Goal: Obtain resource: Obtain resource

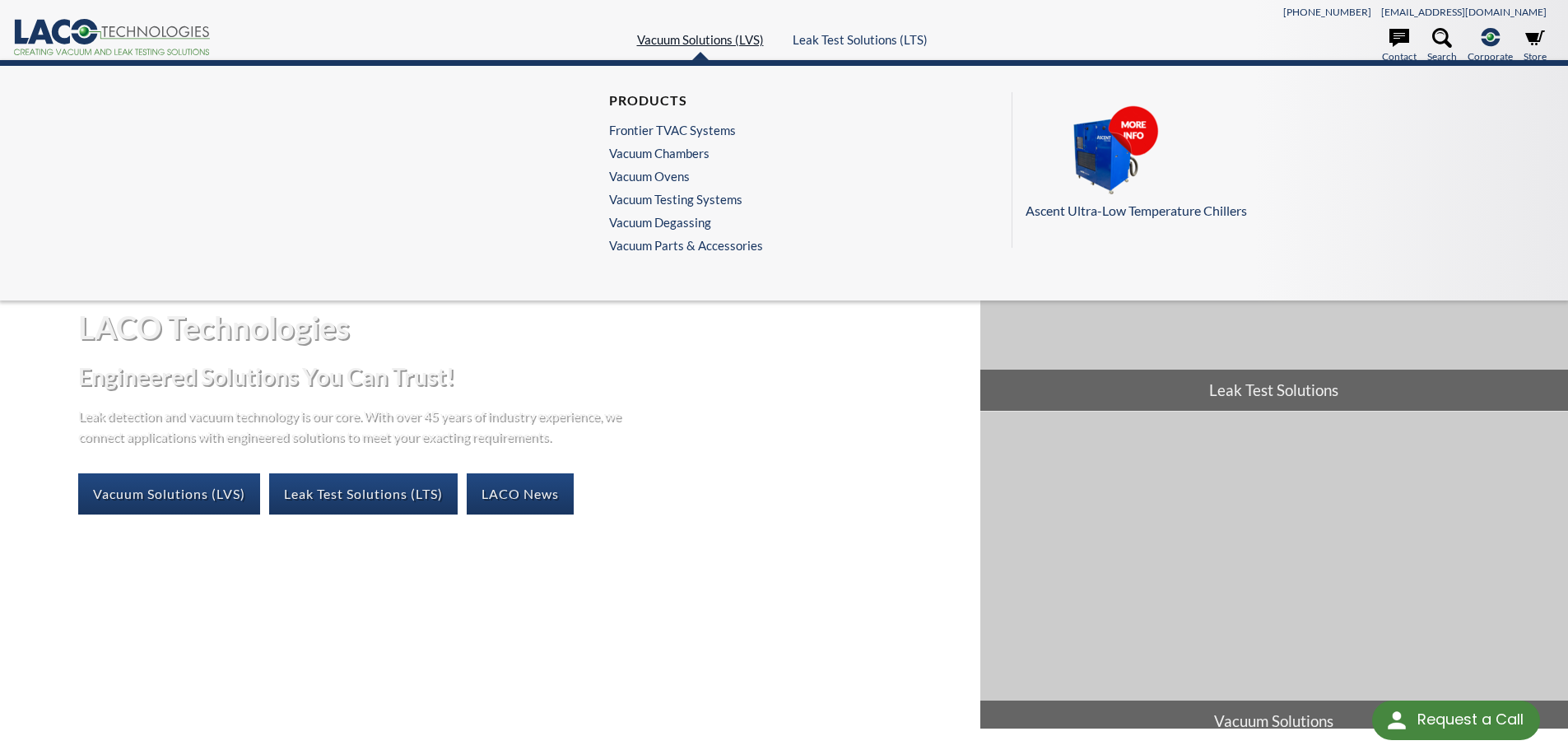
click at [708, 36] on link "Vacuum Solutions (LVS)" at bounding box center [700, 39] width 126 height 15
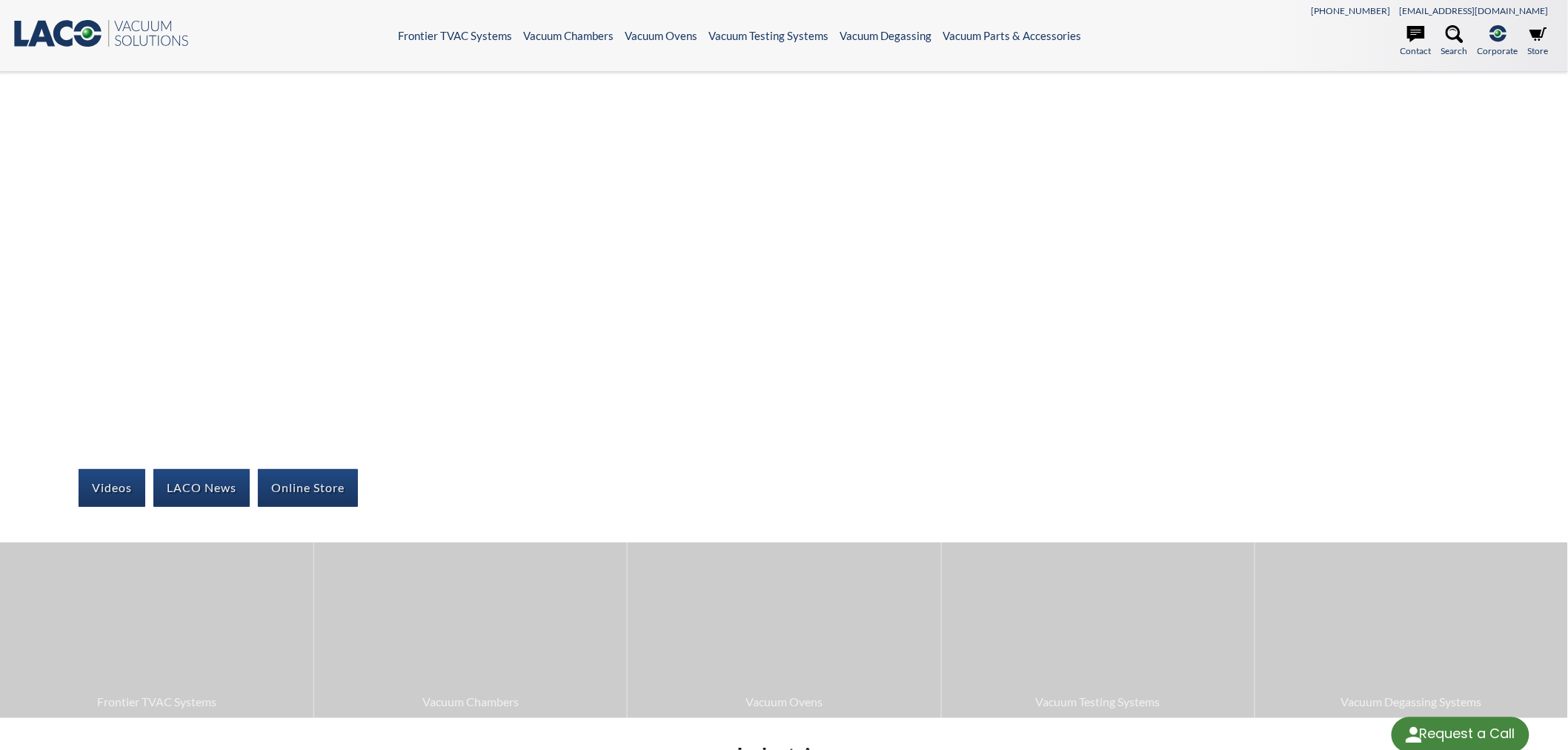
select select "Language Translate Widget"
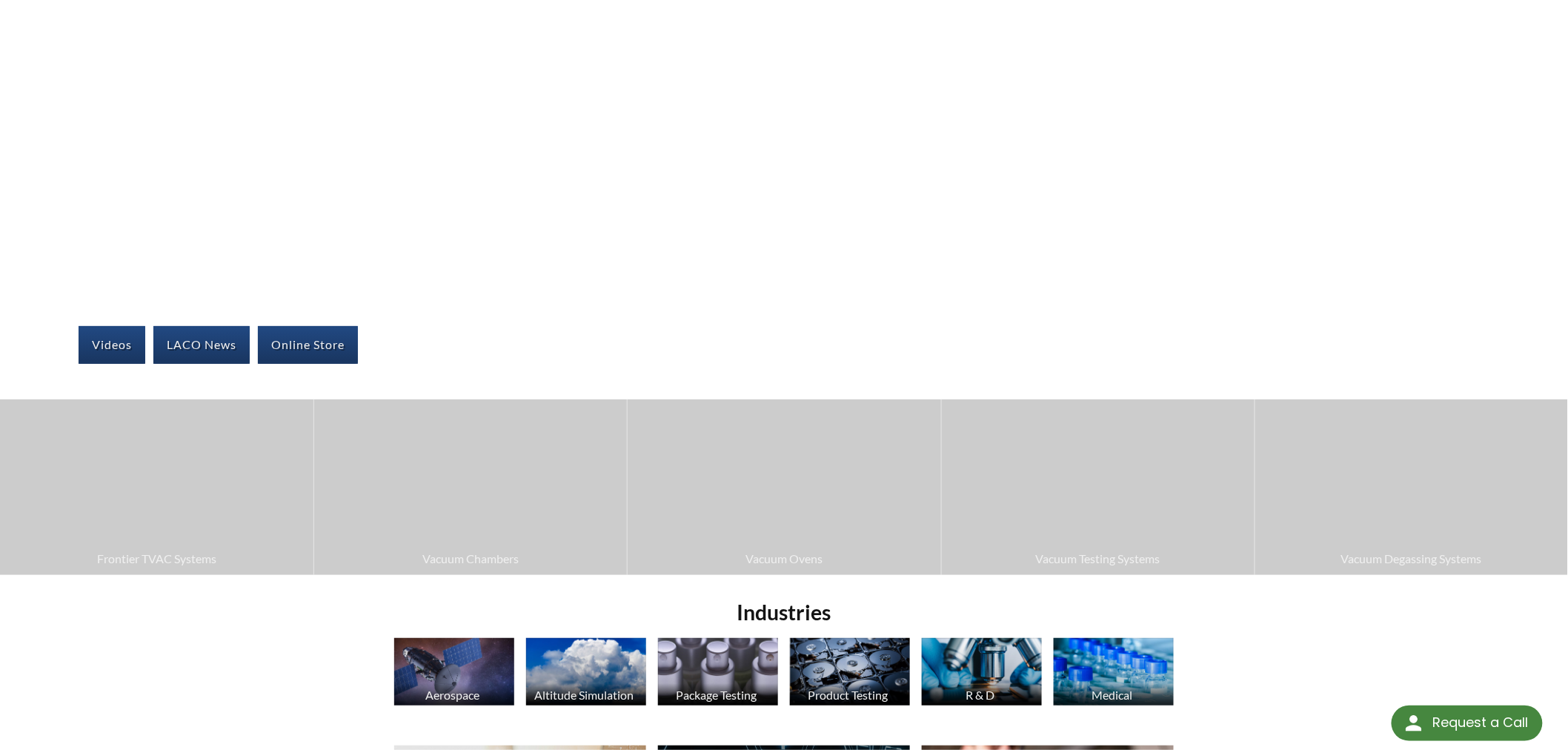
scroll to position [164, 0]
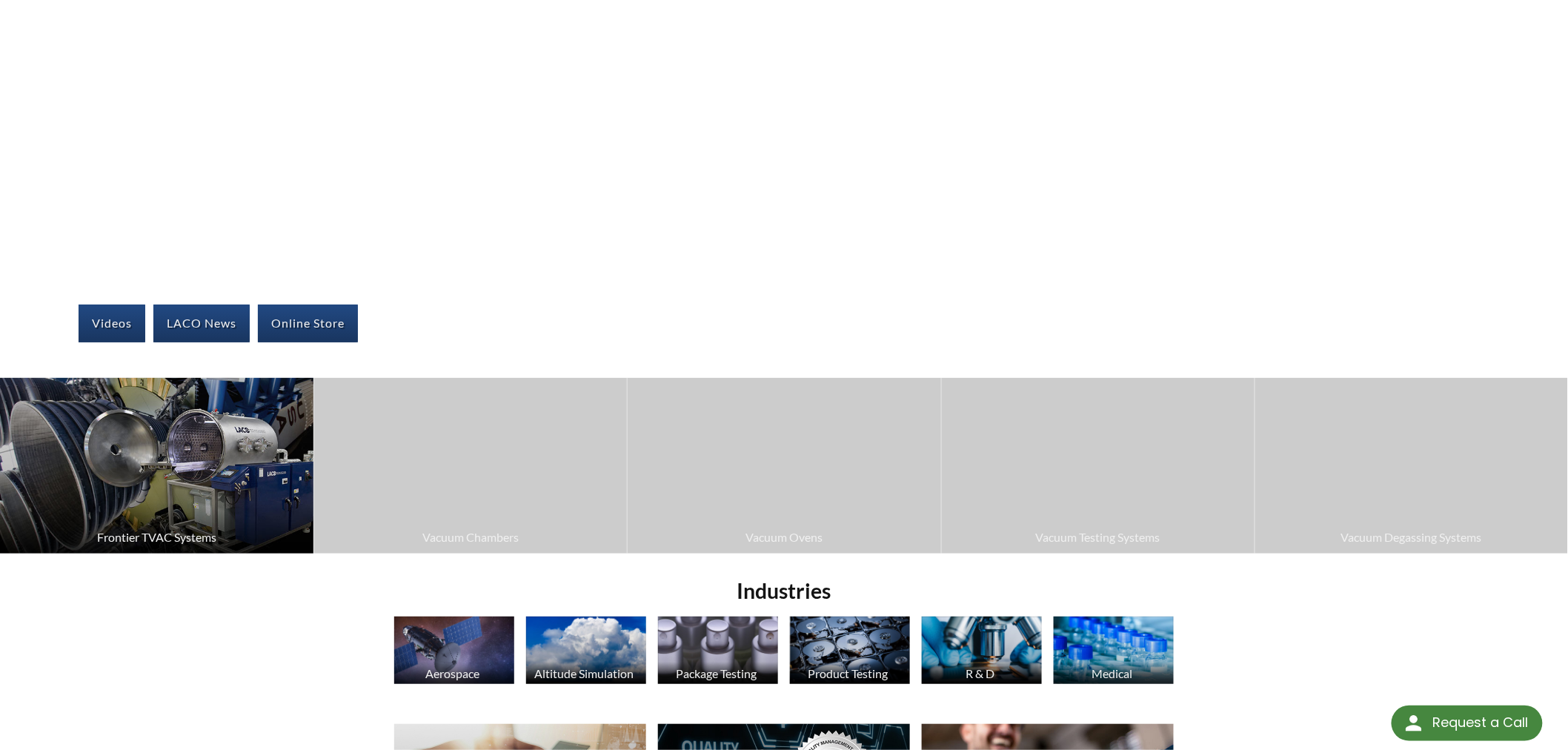
click at [184, 499] on img at bounding box center [157, 465] width 313 height 176
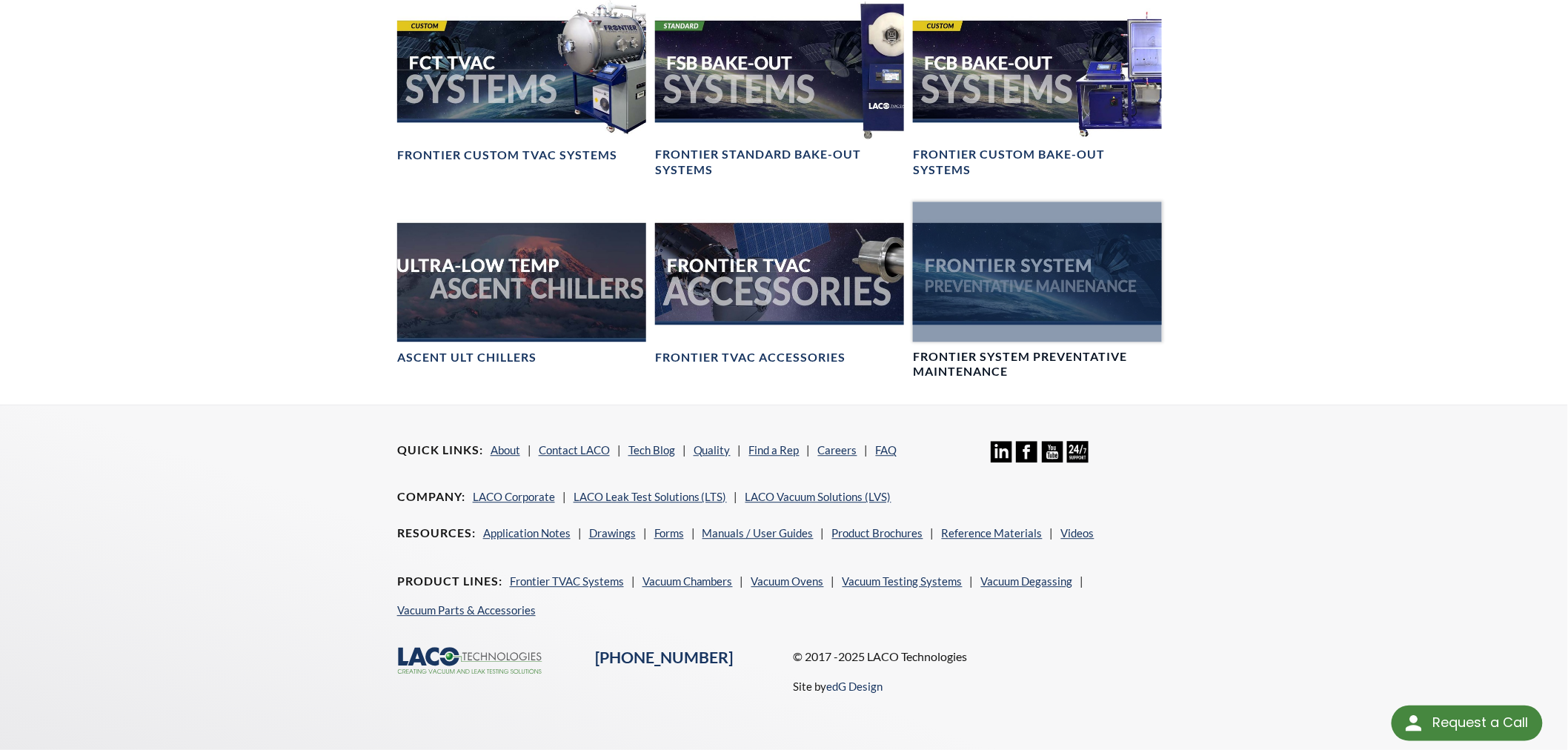
scroll to position [1159, 0]
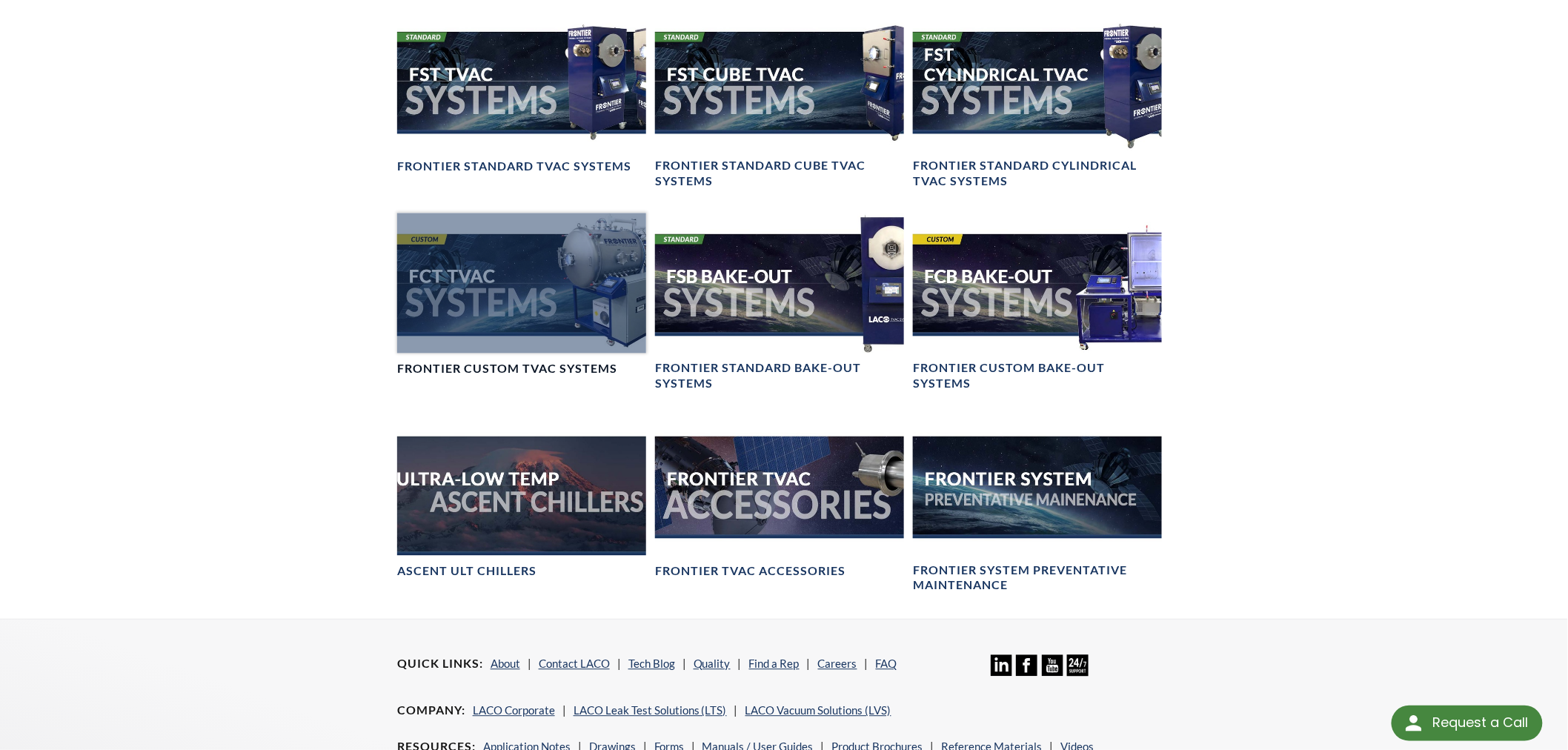
click at [501, 297] on div at bounding box center [521, 284] width 249 height 140
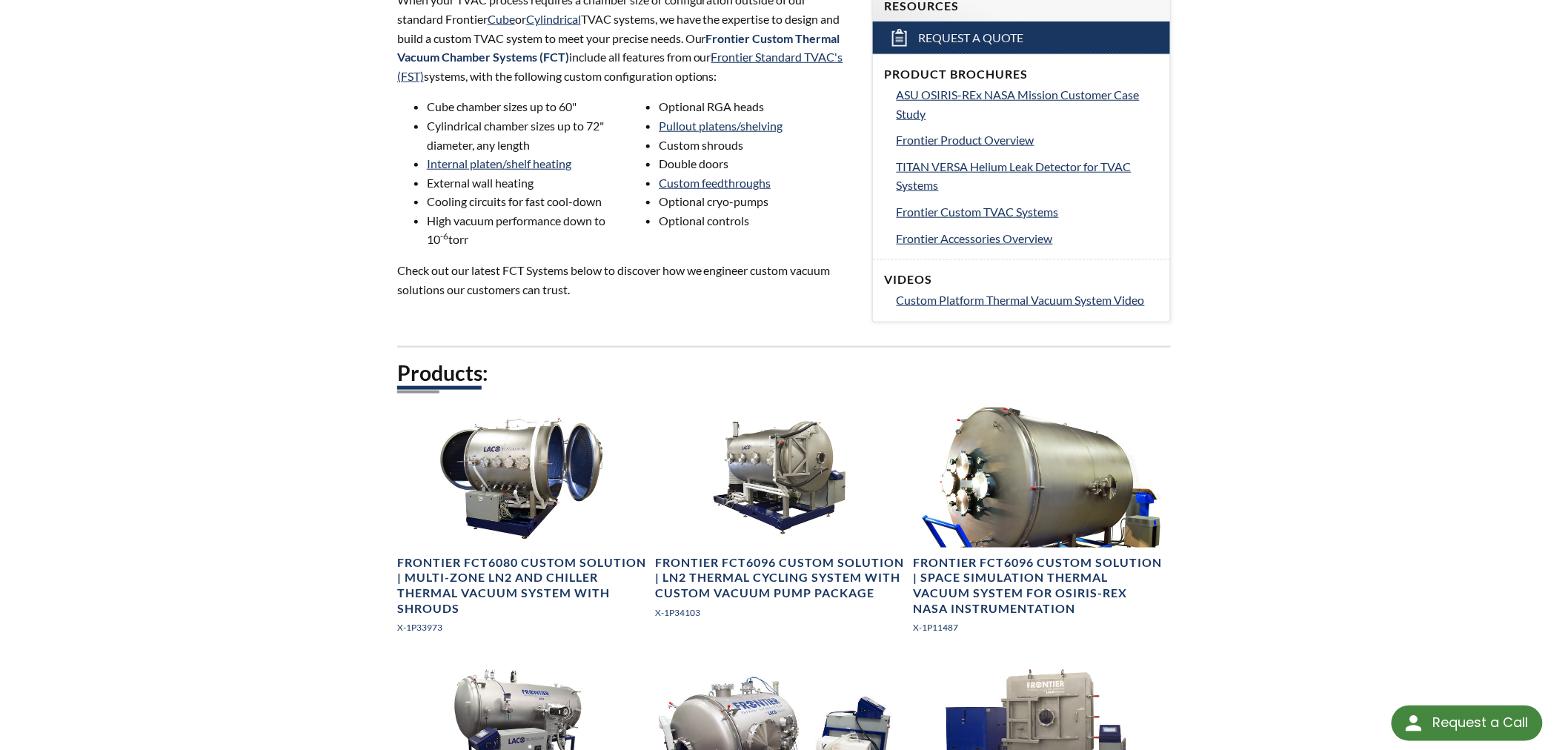
scroll to position [439, 0]
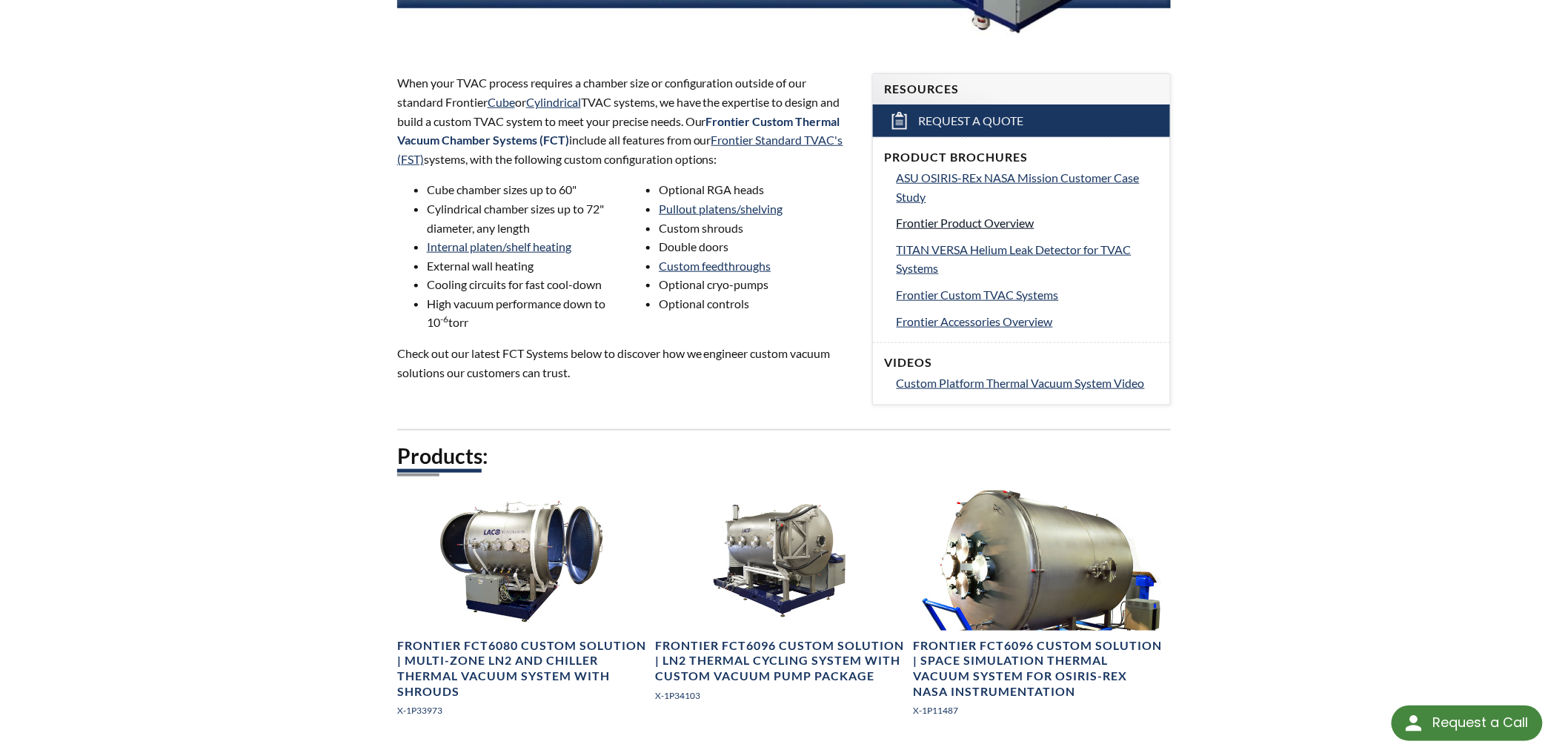
click at [947, 223] on span "Frontier Product Overview" at bounding box center [965, 222] width 138 height 14
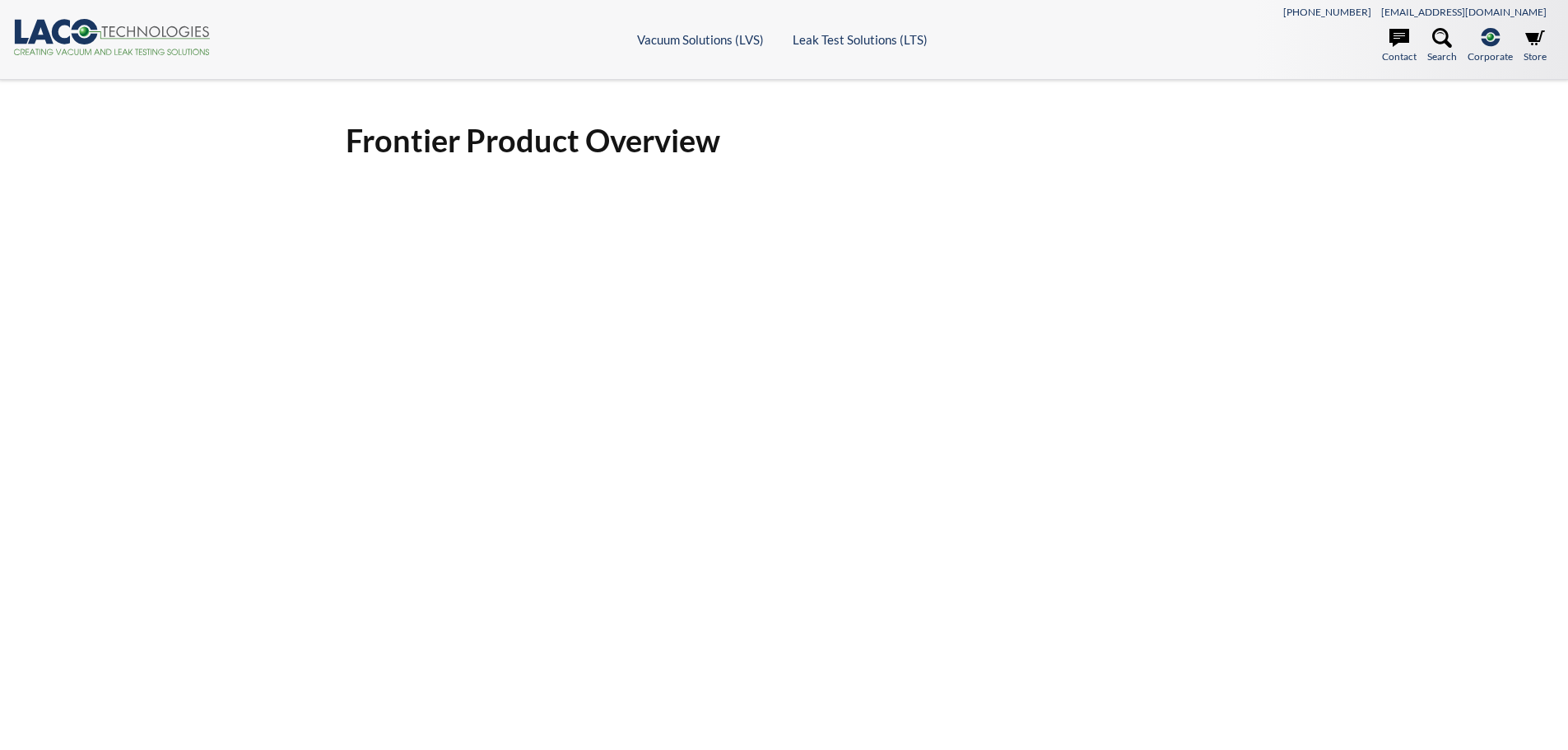
select select "Language Translate Widget"
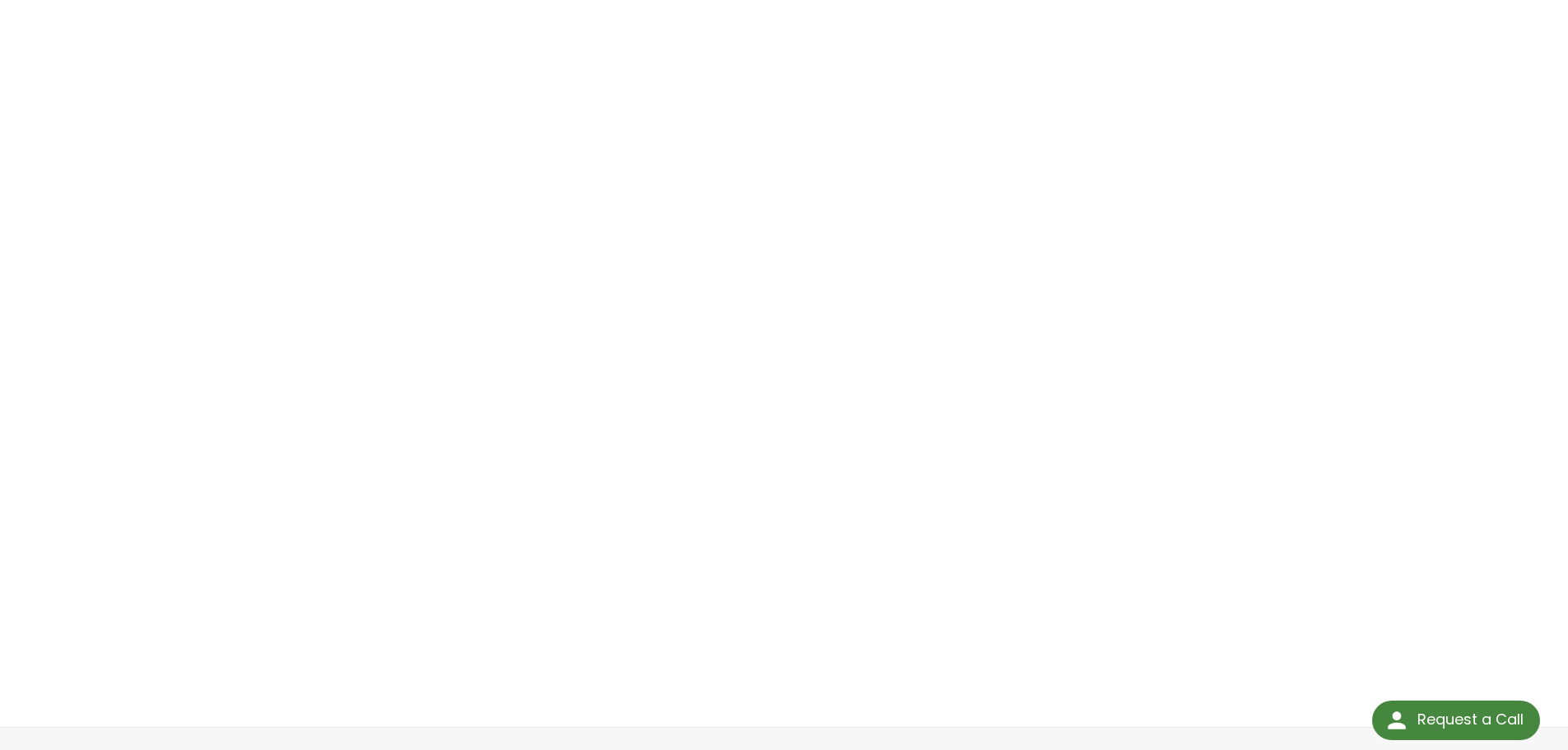
scroll to position [274, 0]
